Goal: Task Accomplishment & Management: Use online tool/utility

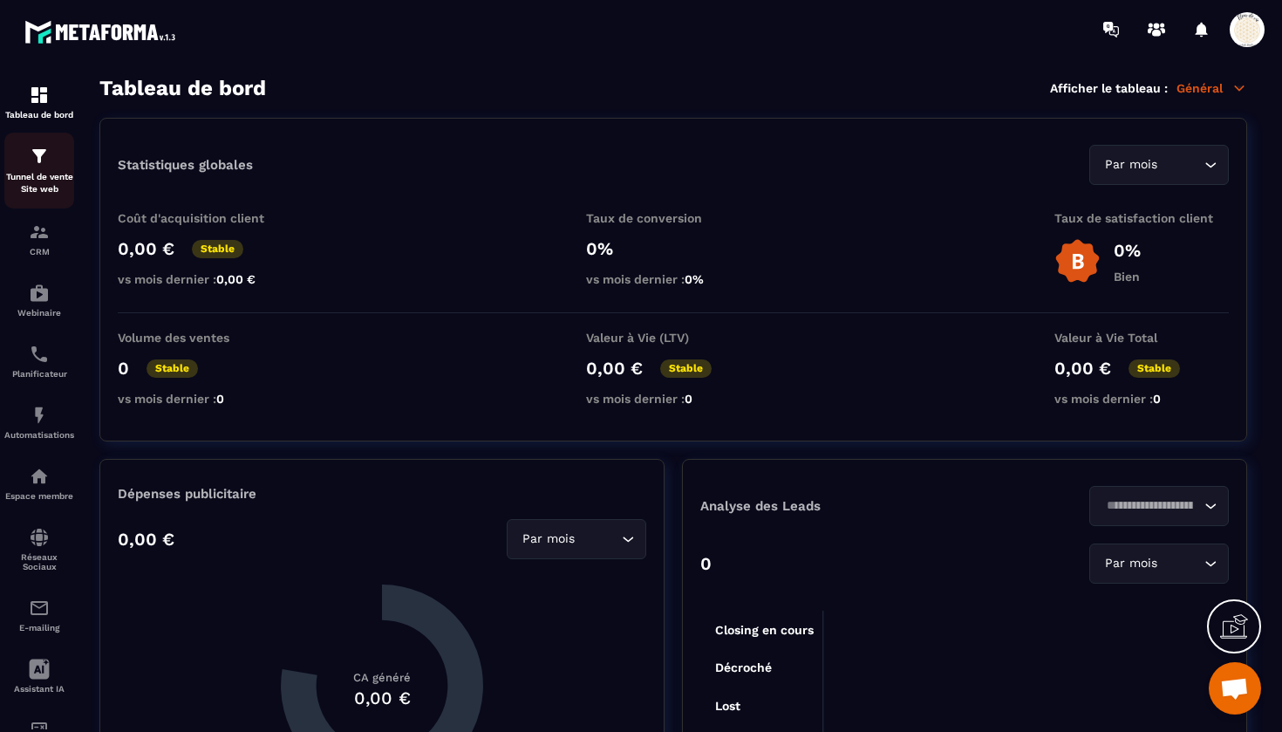
scroll to position [17388, 0]
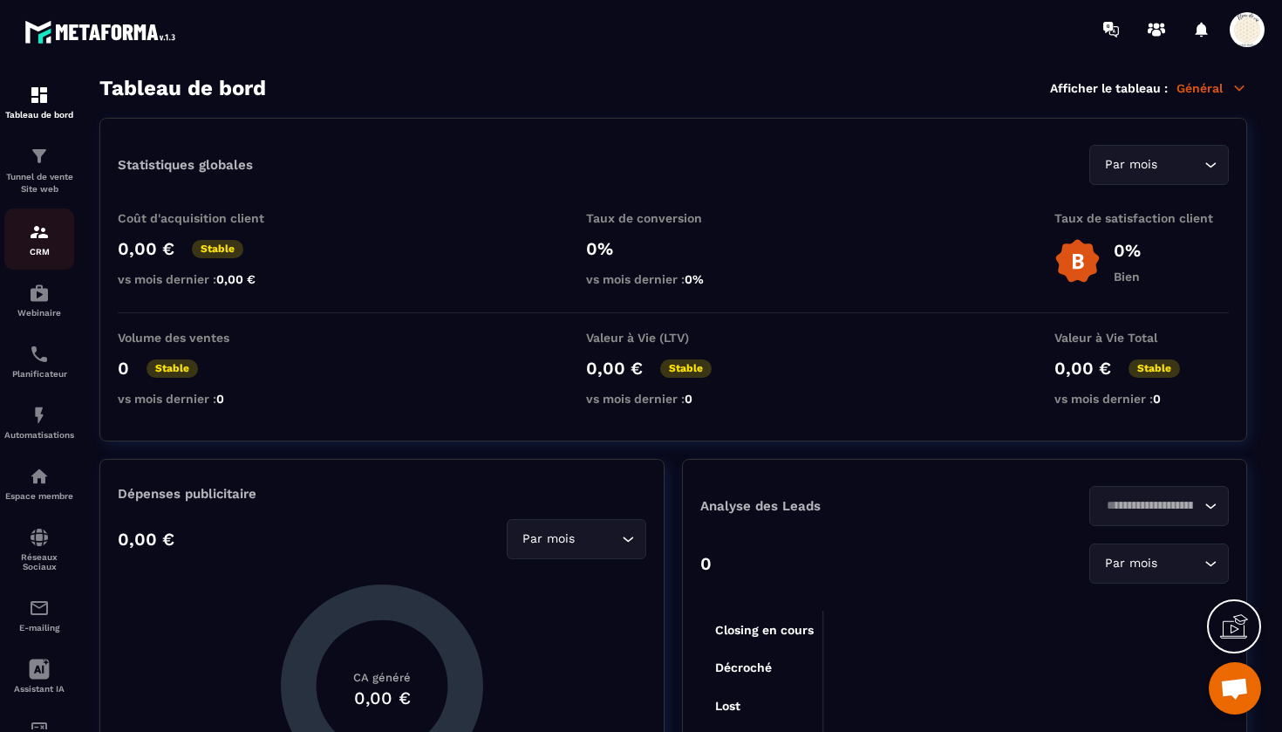
click at [43, 229] on img at bounding box center [39, 232] width 21 height 21
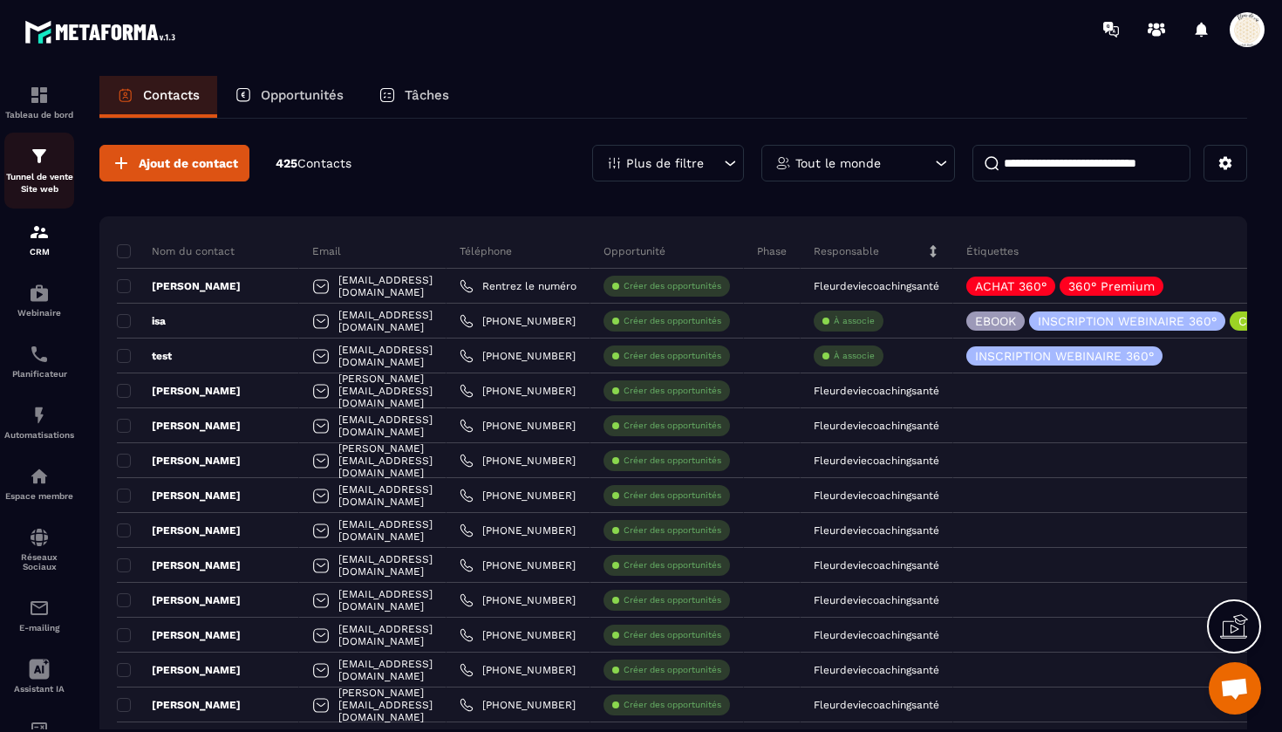
click at [34, 166] on img at bounding box center [39, 156] width 21 height 21
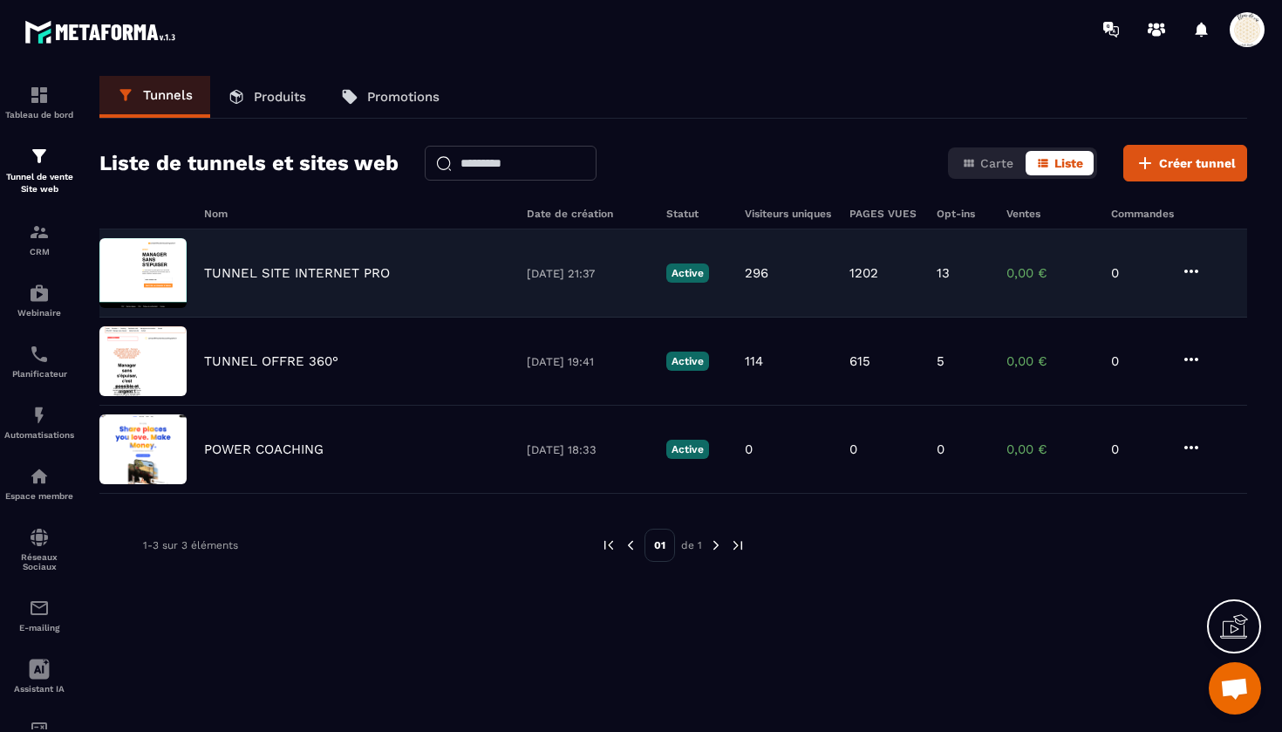
click at [311, 270] on p "TUNNEL SITE INTERNET PRO" at bounding box center [297, 273] width 186 height 16
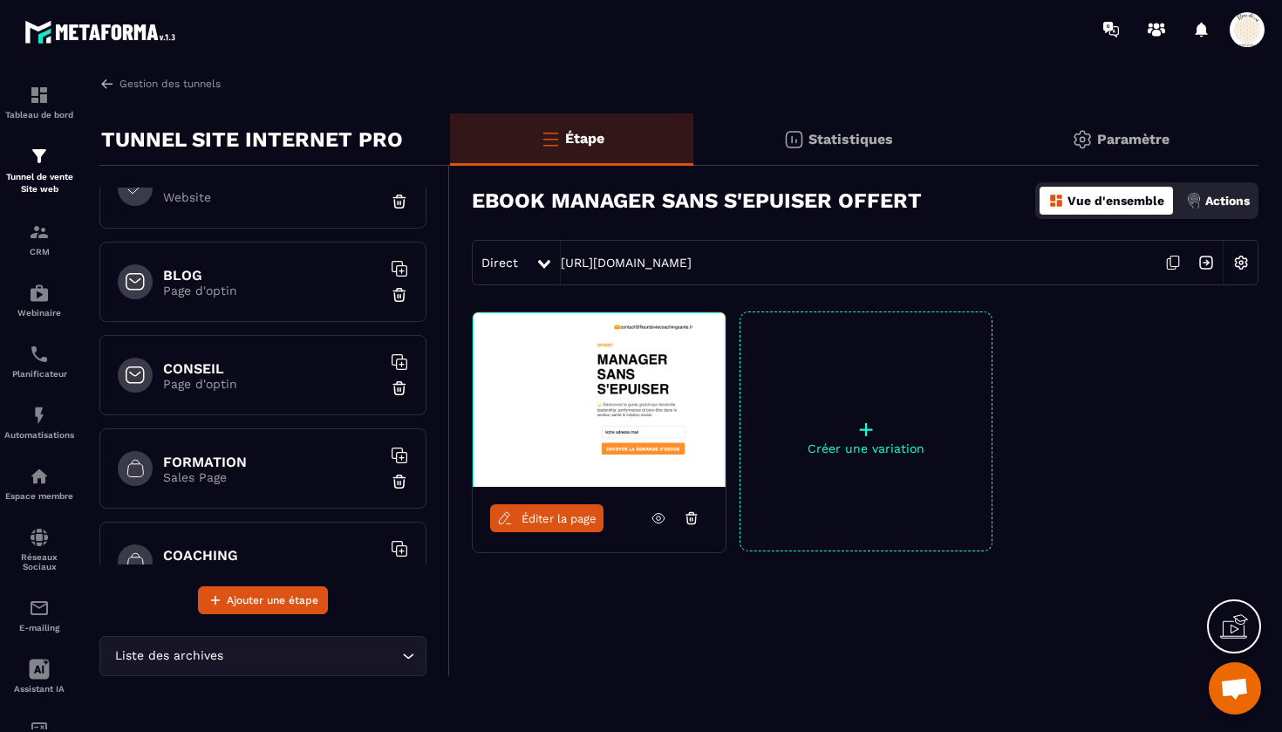
scroll to position [207, 0]
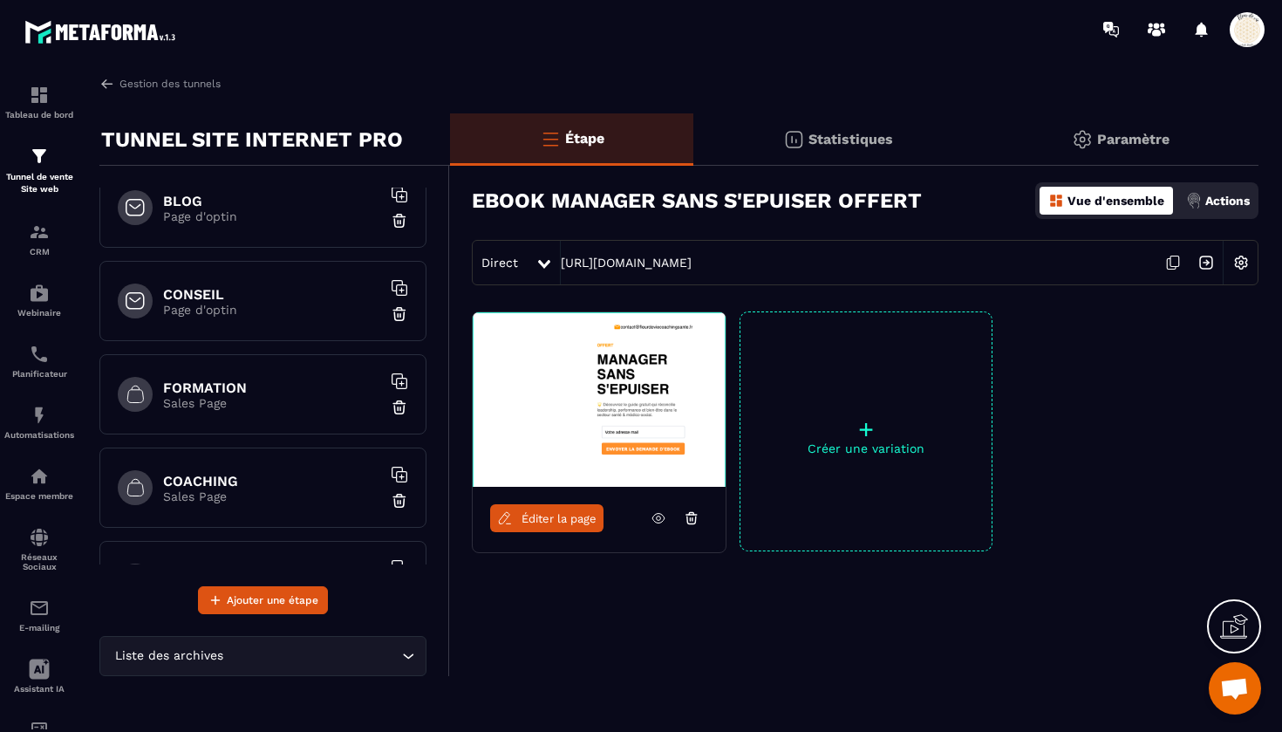
click at [227, 367] on div "FORMATION Sales Page" at bounding box center [262, 394] width 327 height 80
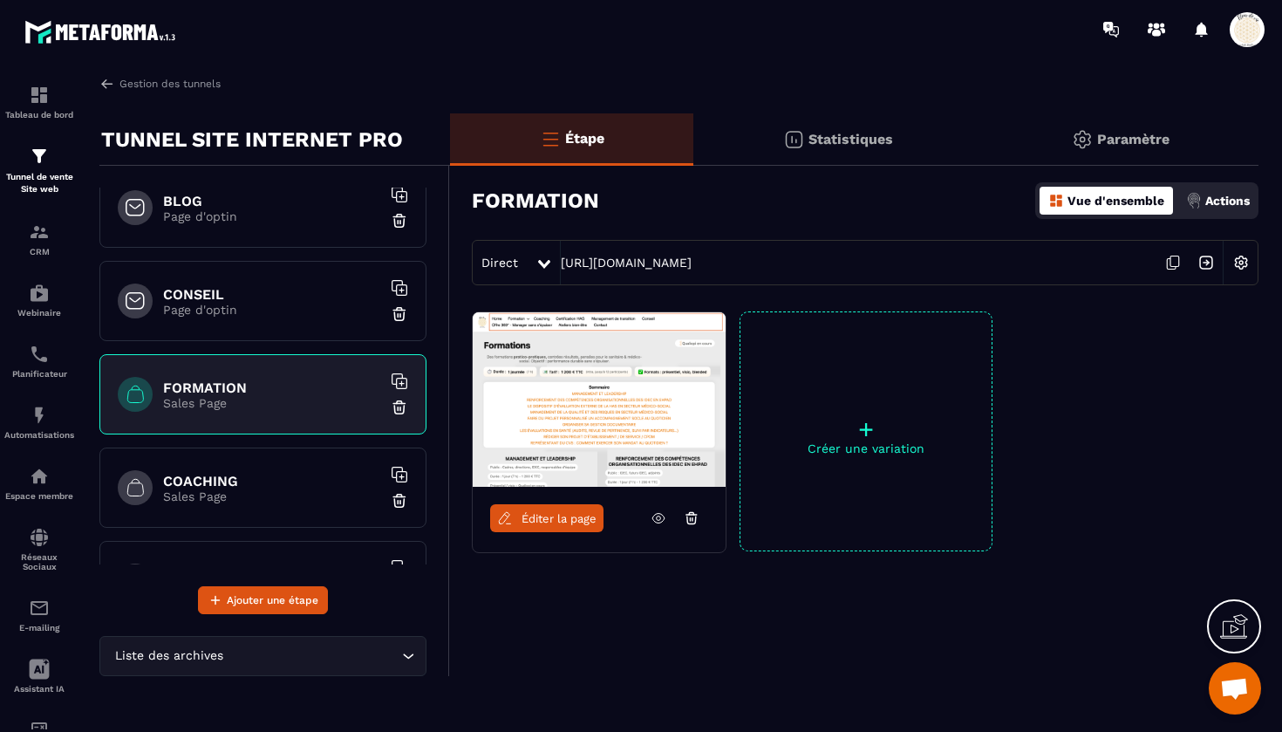
click at [552, 522] on span "Éditer la page" at bounding box center [559, 518] width 75 height 13
